Goal: Information Seeking & Learning: Check status

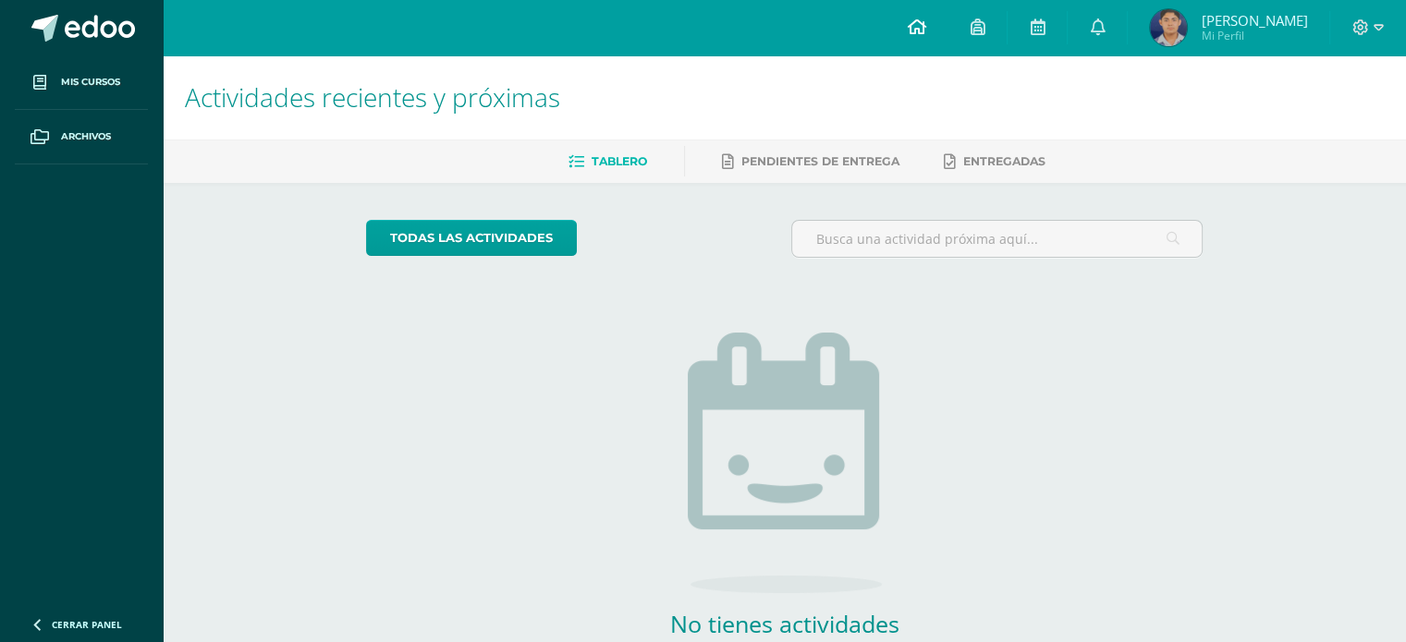
click at [948, 35] on link at bounding box center [916, 27] width 63 height 55
click at [1187, 29] on img at bounding box center [1168, 27] width 37 height 37
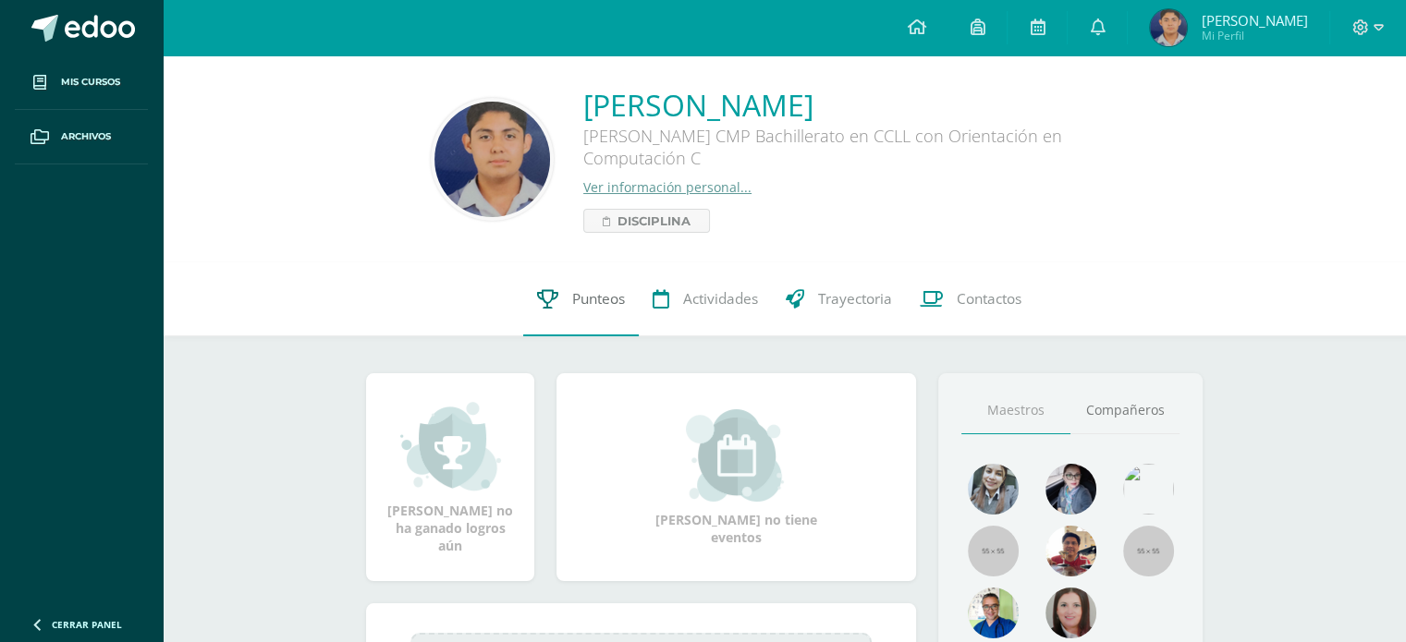
click at [614, 308] on span "Punteos" at bounding box center [598, 298] width 53 height 19
